Goal: Complete application form

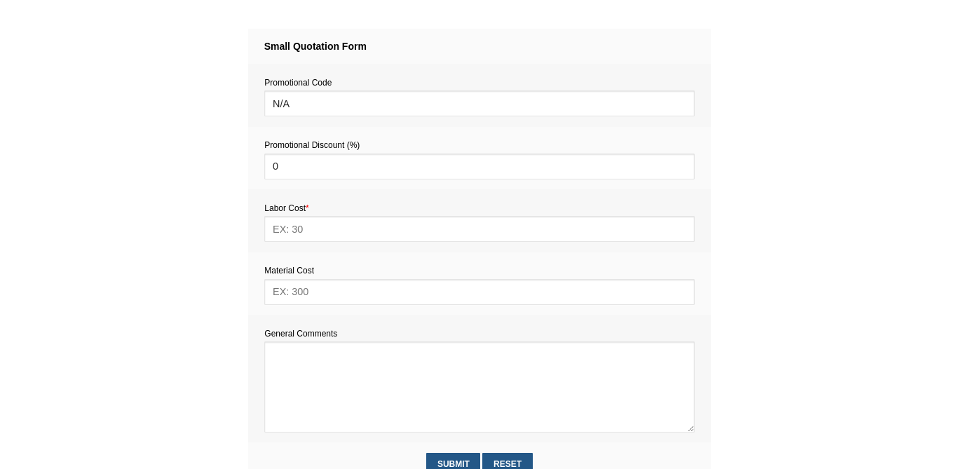
scroll to position [484, 0]
paste textarea "Estimate provision for a professional handyman (service call out and labour) to…"
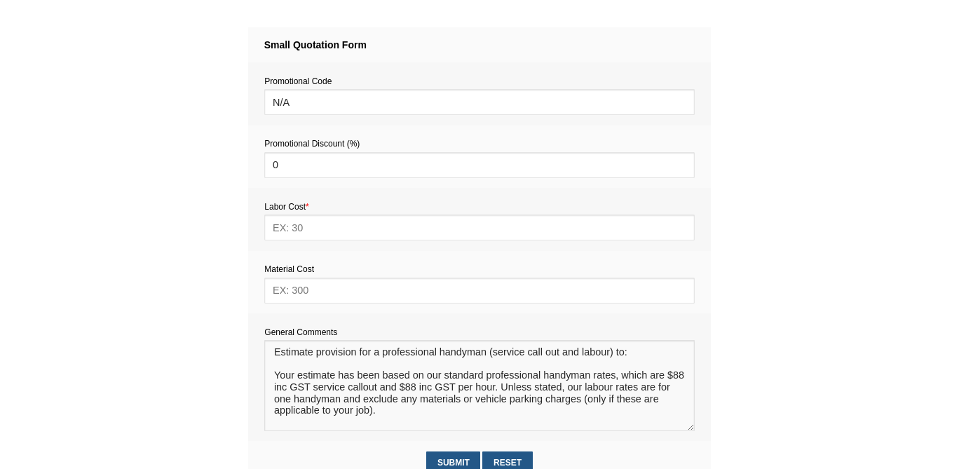
scroll to position [8, 0]
click at [299, 360] on textarea at bounding box center [479, 385] width 430 height 91
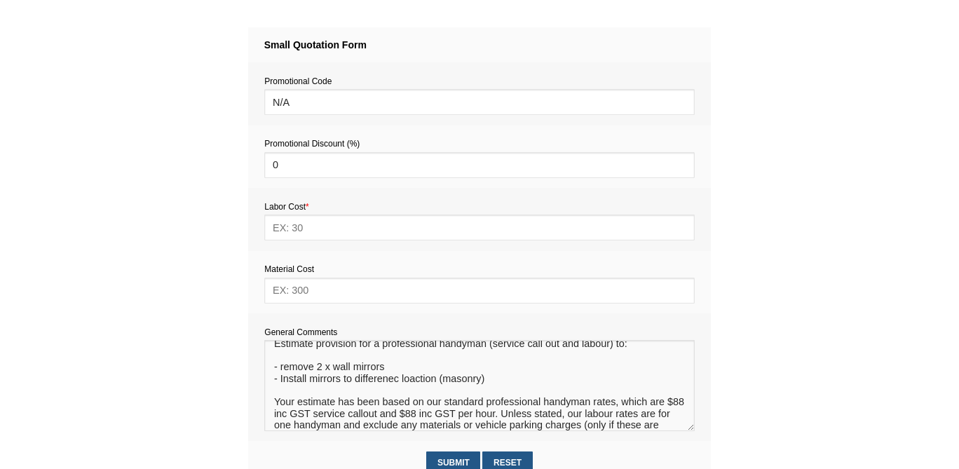
click at [481, 385] on textarea at bounding box center [479, 385] width 430 height 91
click at [374, 385] on textarea at bounding box center [479, 385] width 430 height 91
click at [353, 385] on textarea at bounding box center [479, 385] width 430 height 91
click at [376, 382] on textarea at bounding box center [479, 385] width 430 height 91
click at [384, 383] on textarea at bounding box center [479, 385] width 430 height 91
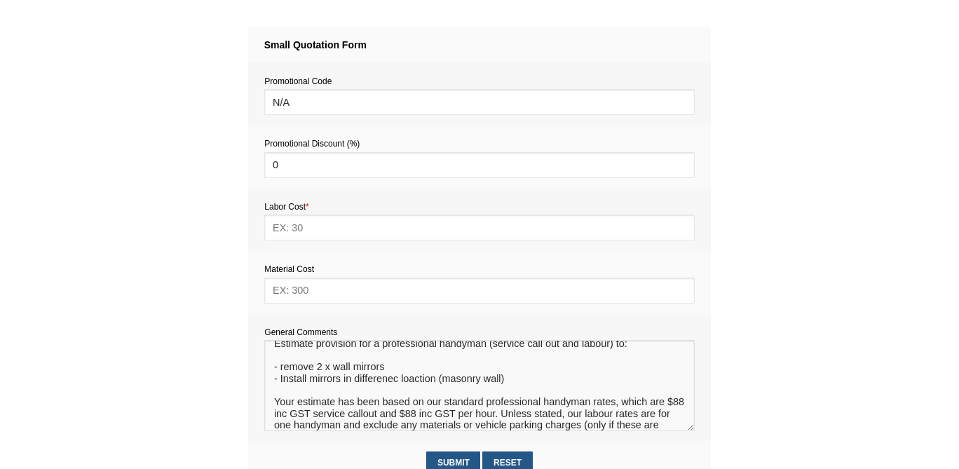
click at [396, 383] on textarea at bounding box center [479, 385] width 430 height 91
click at [406, 382] on textarea at bounding box center [479, 385] width 430 height 91
click at [506, 382] on textarea at bounding box center [479, 385] width 430 height 91
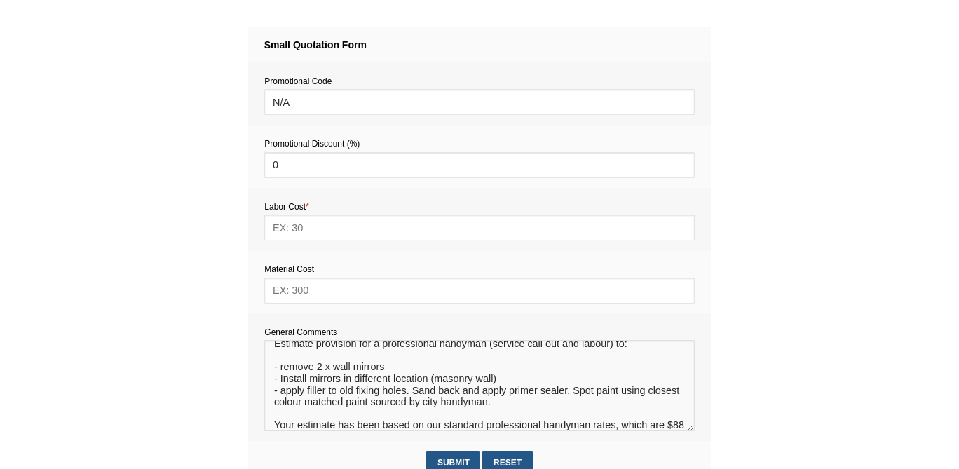
type textarea "Estimate provision for a professional handyman (service call out and labour) to…"
click at [320, 288] on input "text" at bounding box center [479, 291] width 430 height 26
type input "5"
type input "60"
click at [309, 228] on input "text" at bounding box center [479, 227] width 430 height 26
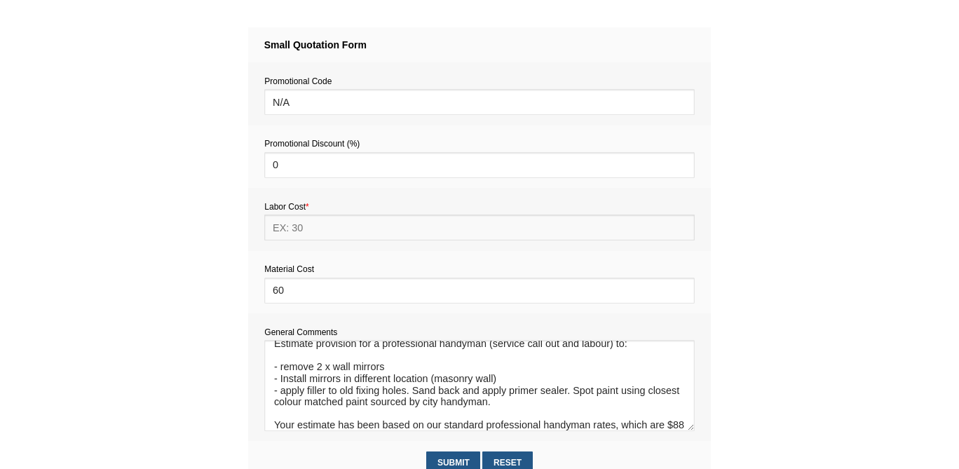
click at [279, 229] on input "text" at bounding box center [479, 227] width 430 height 26
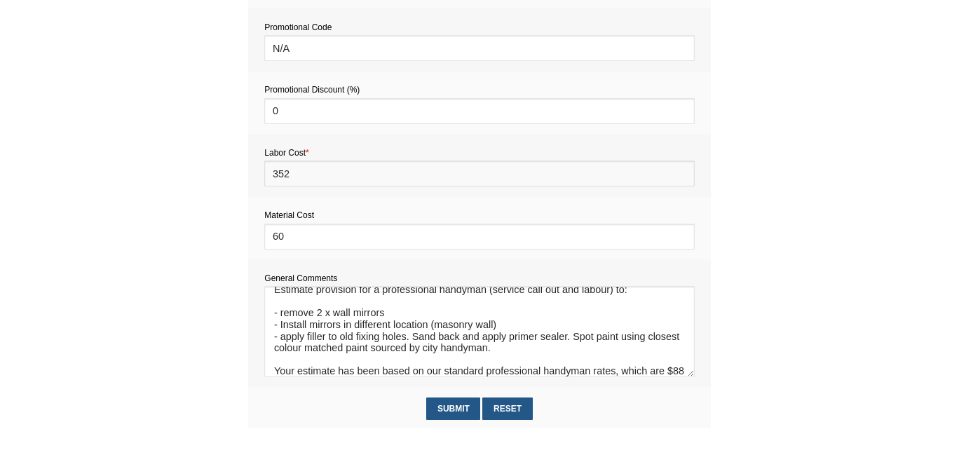
scroll to position [541, 0]
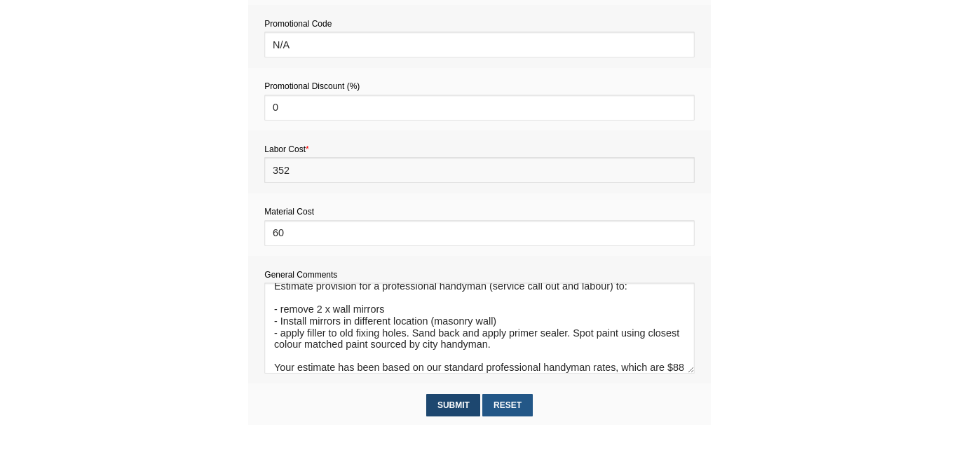
type input "352"
click at [456, 409] on input "Submit" at bounding box center [453, 405] width 54 height 22
